Goal: Task Accomplishment & Management: Use online tool/utility

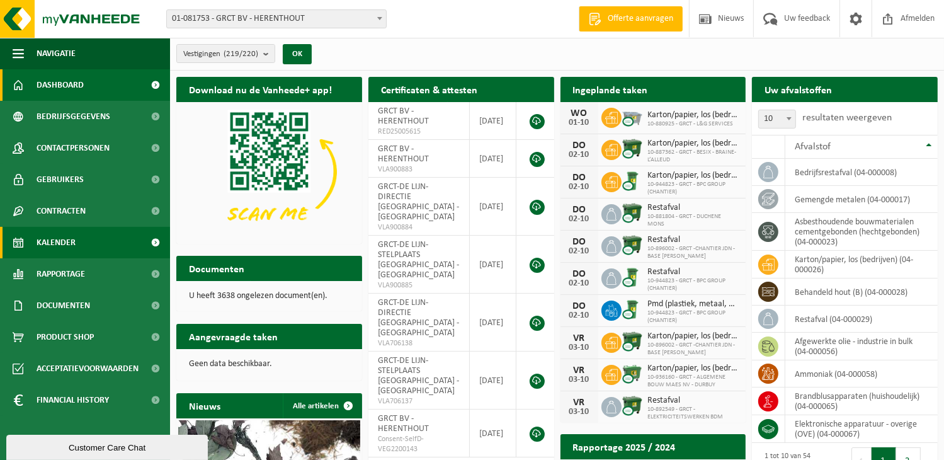
click at [152, 243] on span at bounding box center [156, 243] width 28 height 32
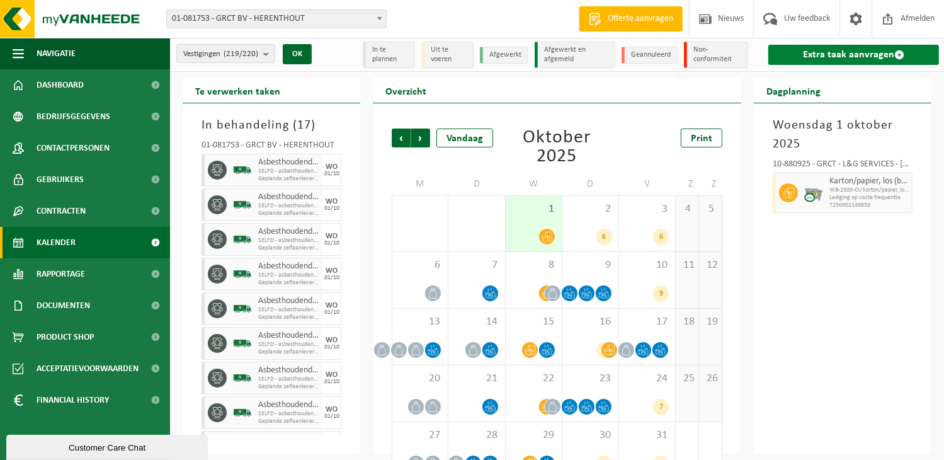
click at [881, 50] on link "Extra taak aanvragen" at bounding box center [854, 55] width 171 height 20
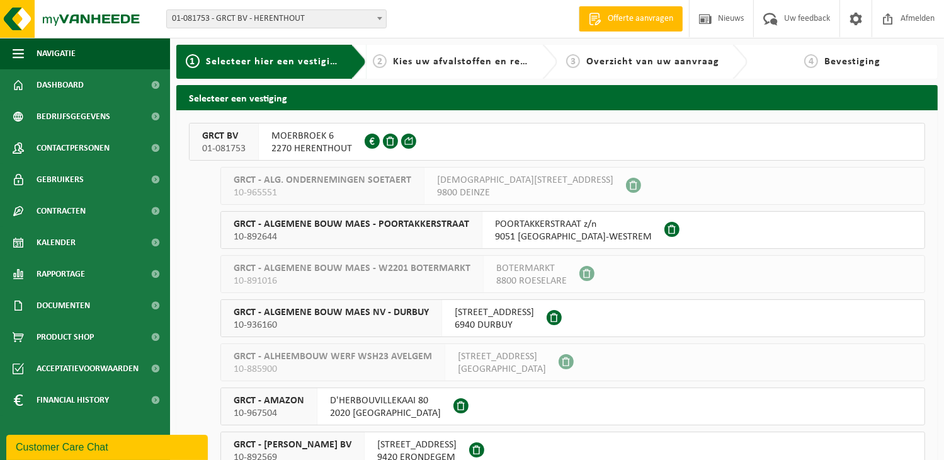
click at [302, 141] on span "MOERBROEK 6" at bounding box center [312, 136] width 81 height 13
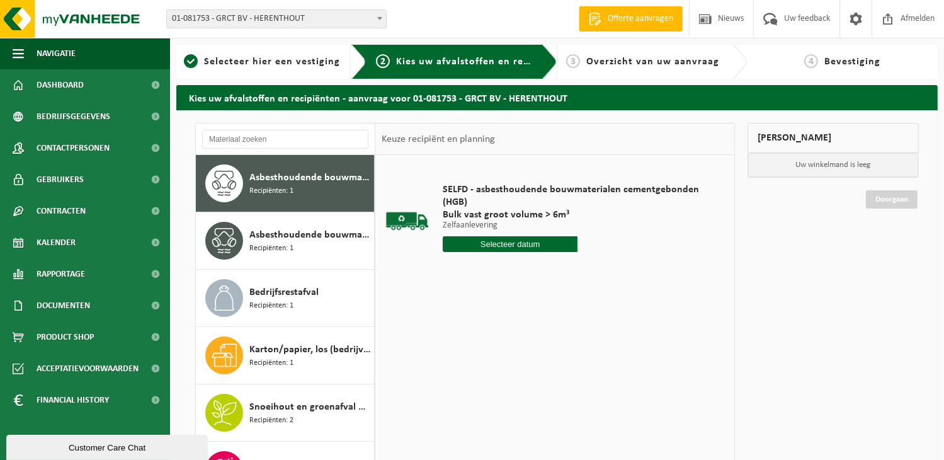
click at [507, 243] on input "text" at bounding box center [510, 244] width 135 height 16
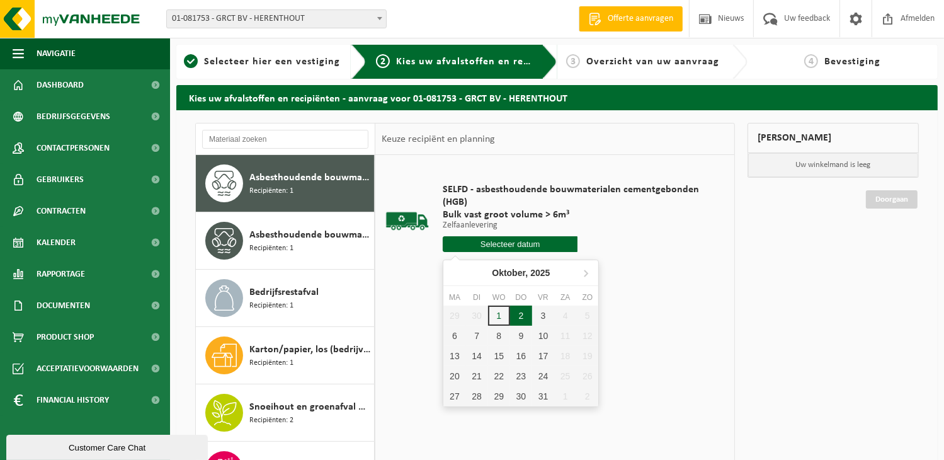
click at [520, 314] on div "2" at bounding box center [521, 316] width 22 height 20
type input "Van 2025-10-02"
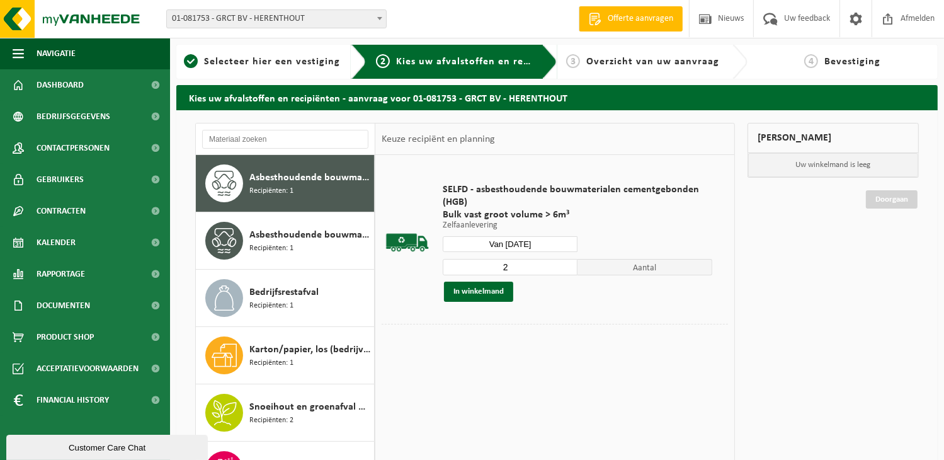
click at [569, 265] on input "2" at bounding box center [510, 267] width 135 height 16
click at [569, 265] on input "3" at bounding box center [510, 267] width 135 height 16
click at [569, 265] on input "4" at bounding box center [510, 267] width 135 height 16
click at [569, 265] on input "5" at bounding box center [510, 267] width 135 height 16
click at [569, 265] on input "6" at bounding box center [510, 267] width 135 height 16
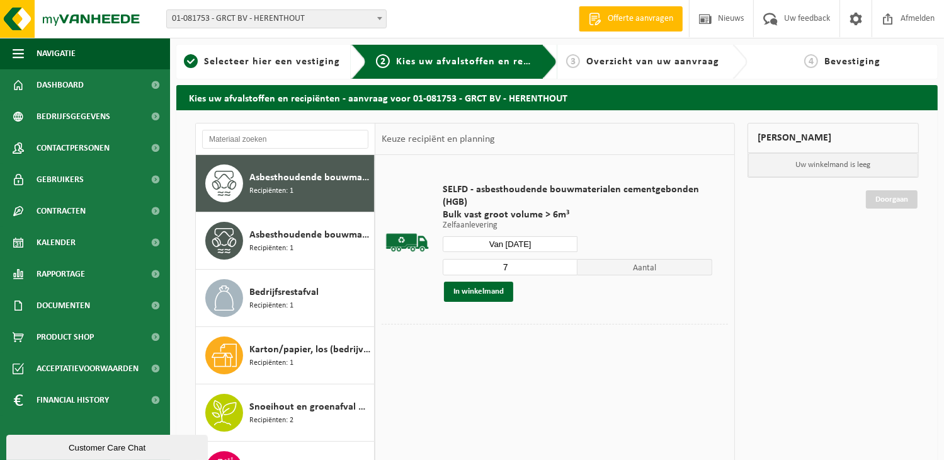
click at [569, 265] on input "7" at bounding box center [510, 267] width 135 height 16
click at [569, 265] on input "8" at bounding box center [510, 267] width 135 height 16
click at [569, 265] on input "9" at bounding box center [510, 267] width 135 height 16
type input "10"
click at [569, 265] on input "10" at bounding box center [510, 267] width 135 height 16
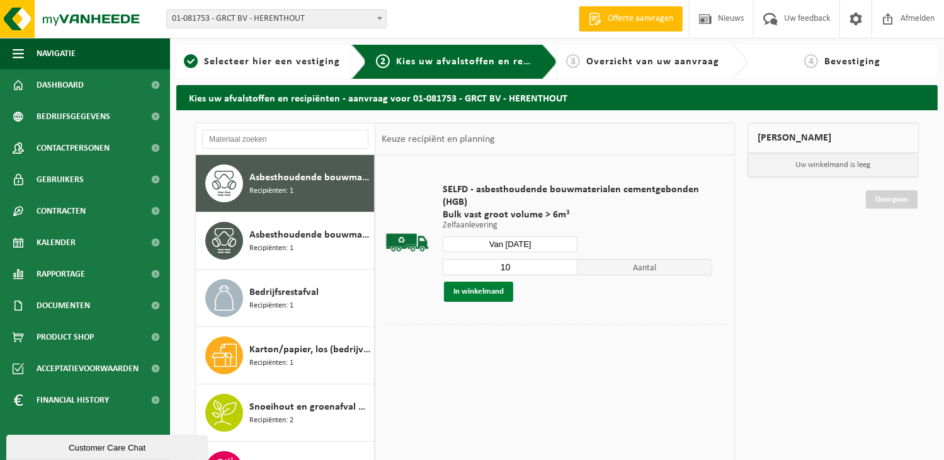
click at [473, 294] on button "In winkelmand" at bounding box center [478, 292] width 69 height 20
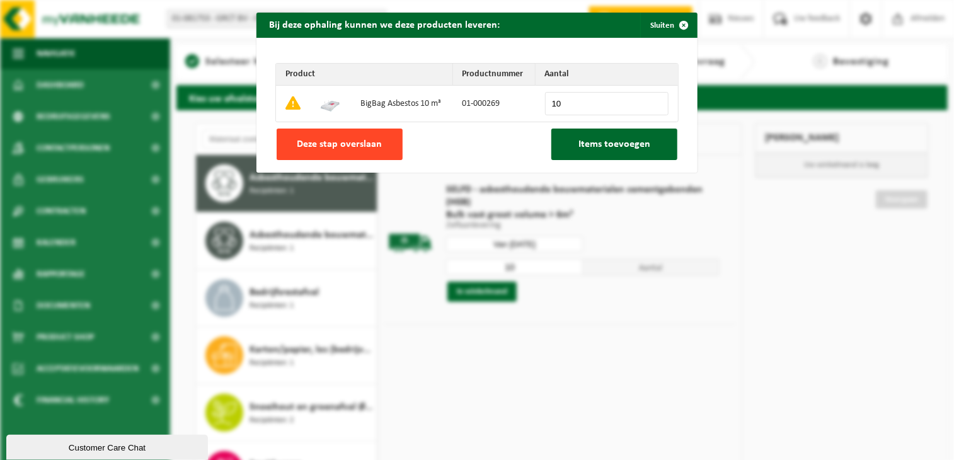
click at [348, 152] on button "Deze stap overslaan" at bounding box center [340, 145] width 126 height 32
type input "0"
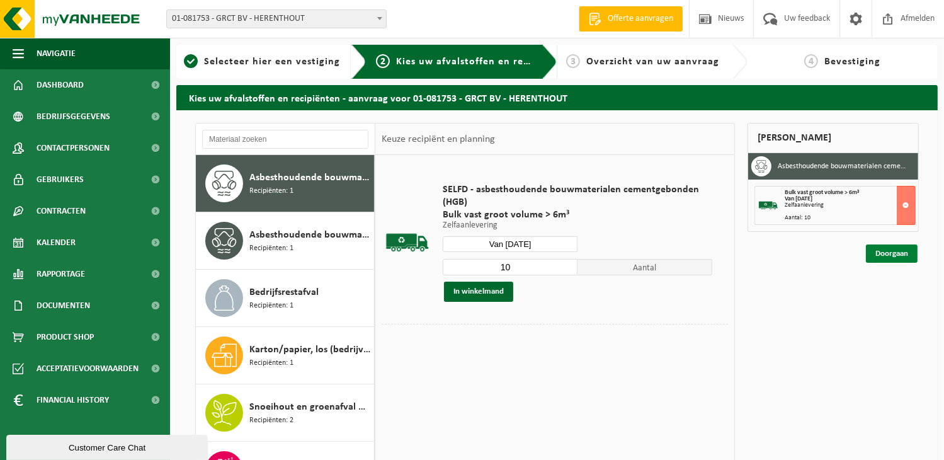
click at [883, 253] on link "Doorgaan" at bounding box center [892, 253] width 52 height 18
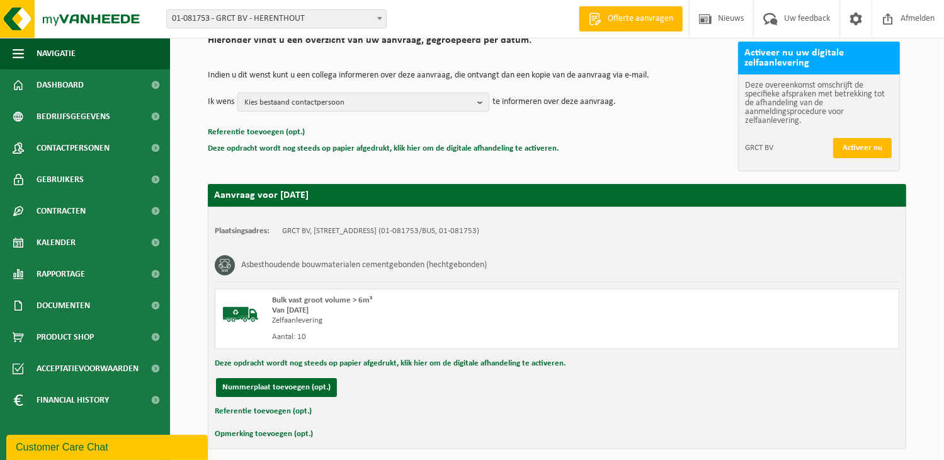
scroll to position [158, 0]
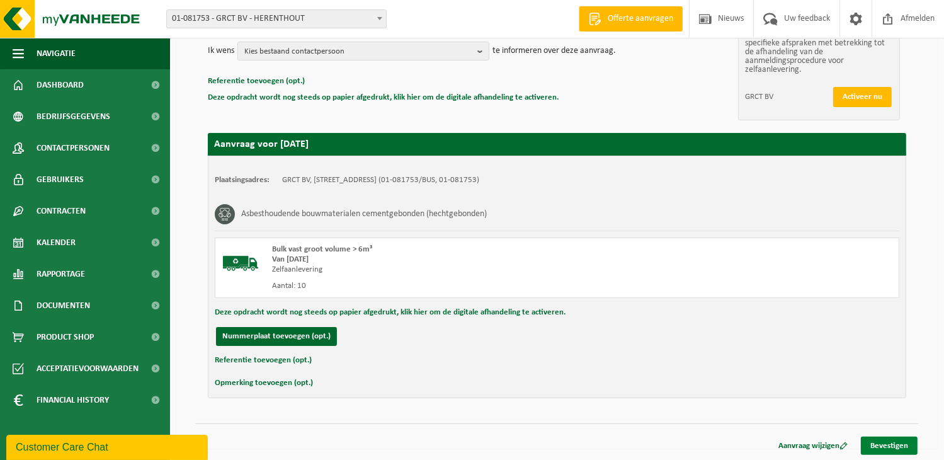
click at [897, 438] on link "Bevestigen" at bounding box center [889, 446] width 57 height 18
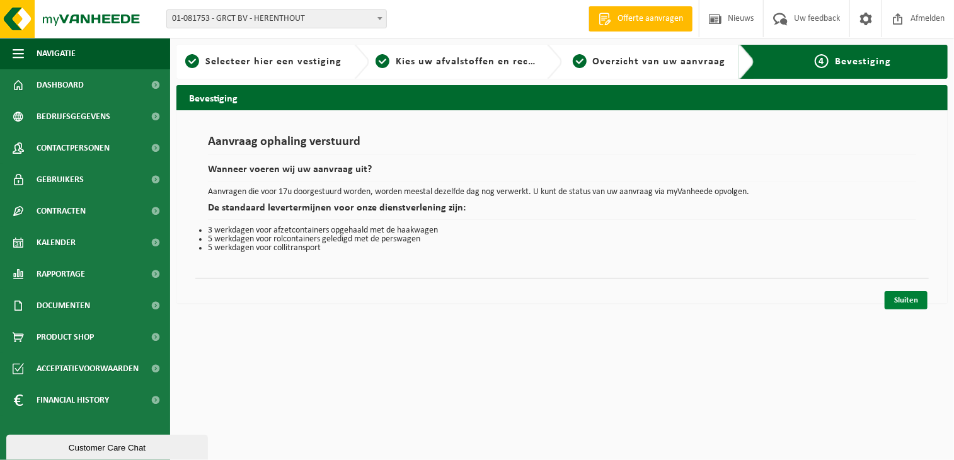
click at [905, 295] on link "Sluiten" at bounding box center [906, 300] width 43 height 18
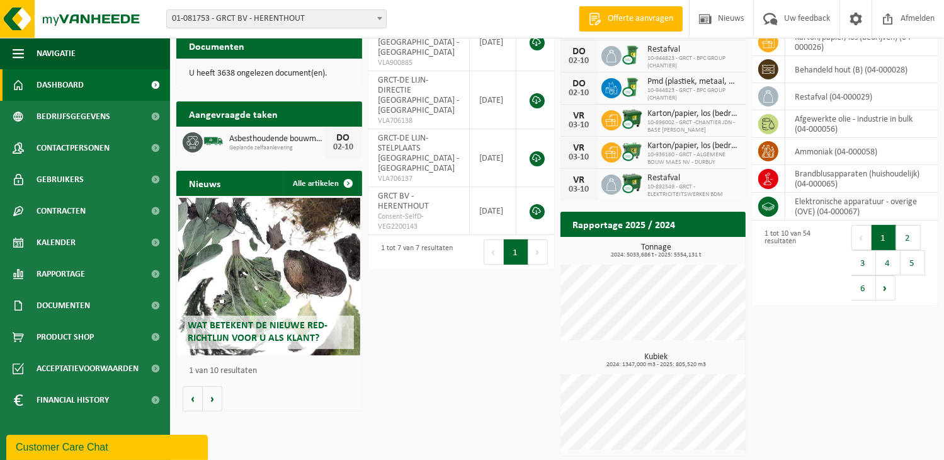
scroll to position [224, 0]
